Goal: Task Accomplishment & Management: Use online tool/utility

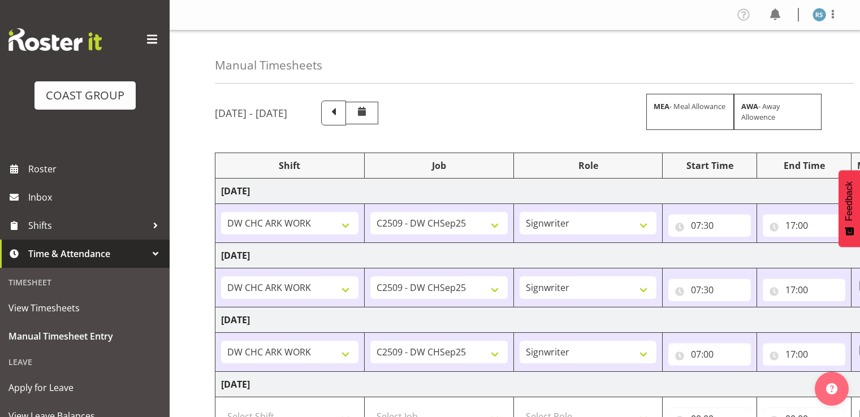
select select "62216"
select select "9477"
select select "41"
select select "62216"
select select "9477"
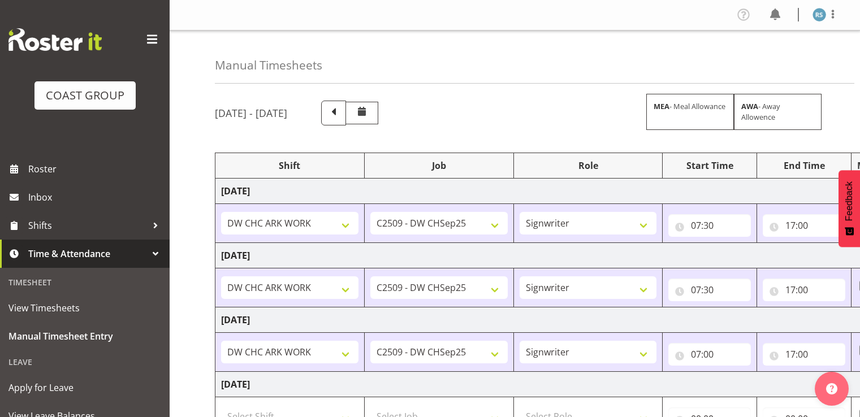
select select "41"
select select "62216"
select select "9477"
select select "41"
select select "62216"
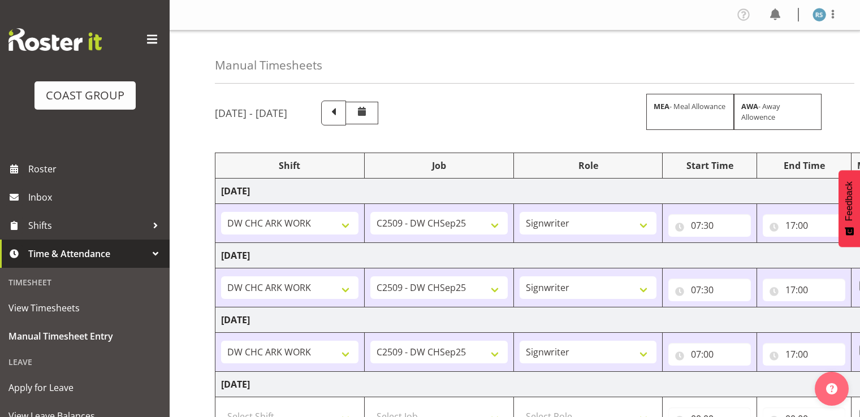
select select "9477"
select select "41"
select select "62216"
select select "9477"
select select "41"
